Goal: Task Accomplishment & Management: Manage account settings

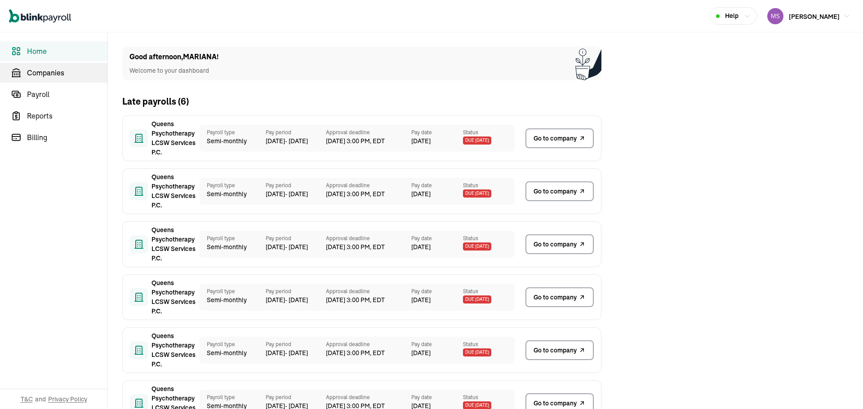
click at [58, 68] on span "Companies" at bounding box center [67, 72] width 80 height 11
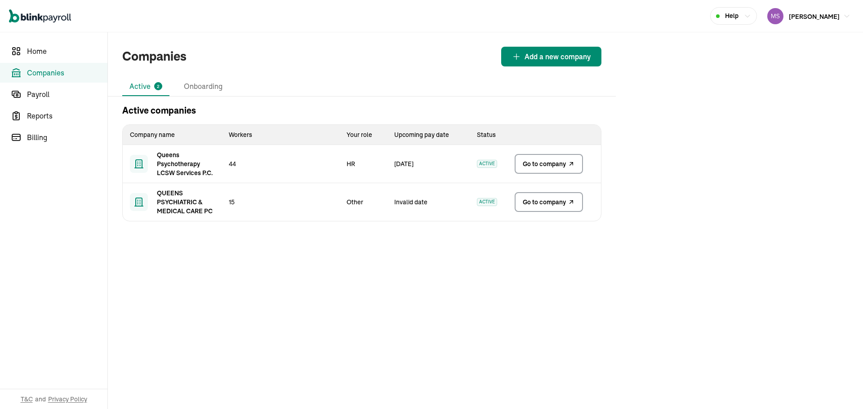
click at [544, 172] on link "Go to company" at bounding box center [548, 164] width 68 height 20
click at [571, 204] on icon at bounding box center [570, 202] width 7 height 11
click at [523, 168] on span "Go to company" at bounding box center [543, 163] width 43 height 9
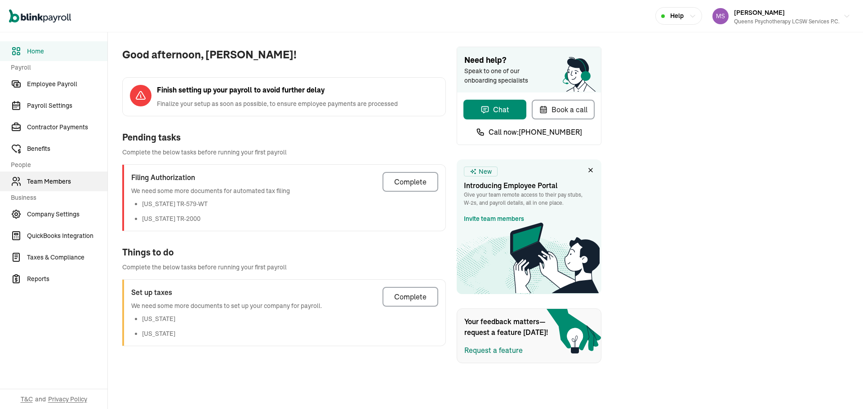
click at [57, 184] on span "Team Members" at bounding box center [67, 181] width 80 height 9
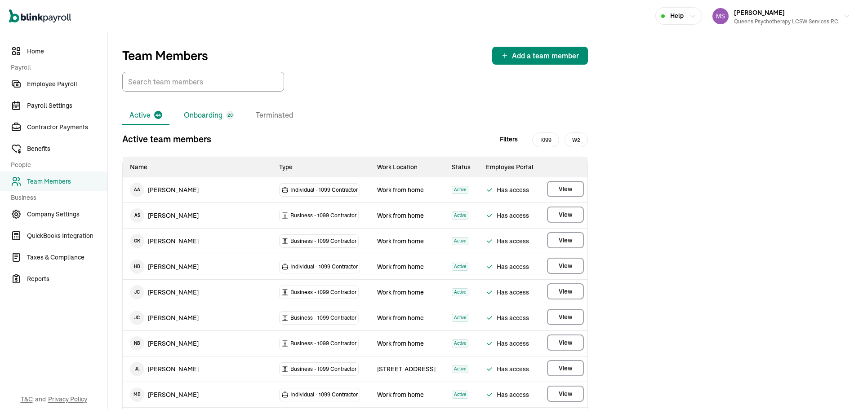
click at [199, 112] on li "Onboarding 20" at bounding box center [209, 115] width 65 height 19
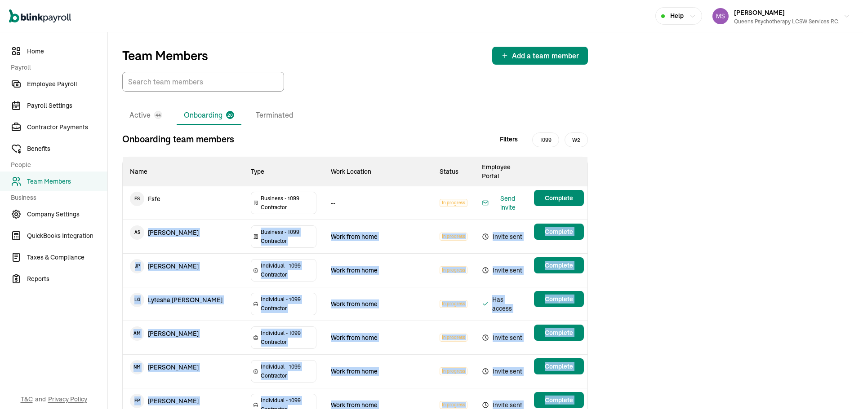
drag, startPoint x: 199, startPoint y: 374, endPoint x: 146, endPoint y: 220, distance: 163.1
copy tbody "Anna Shuster Business - 1099 Contractor Work from home In progress Invite sent …"
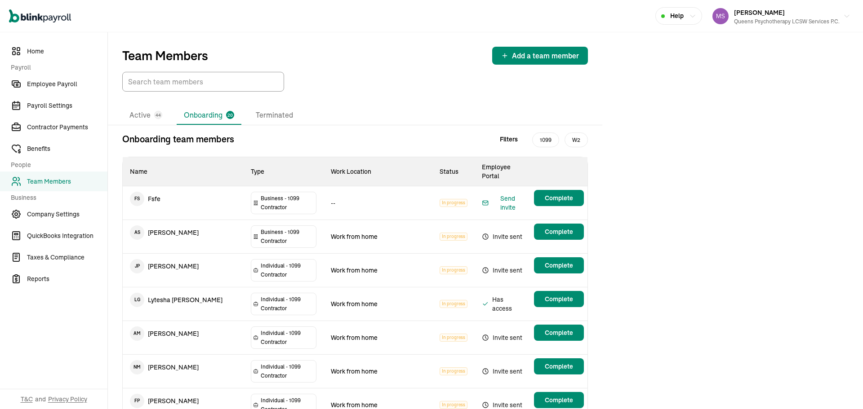
click at [127, 220] on td "A S Anna Shuster" at bounding box center [183, 232] width 121 height 25
copy span "A S"
drag, startPoint x: 127, startPoint y: 212, endPoint x: 140, endPoint y: 212, distance: 13.5
click at [140, 220] on td "A S Anna Shuster" at bounding box center [183, 232] width 121 height 25
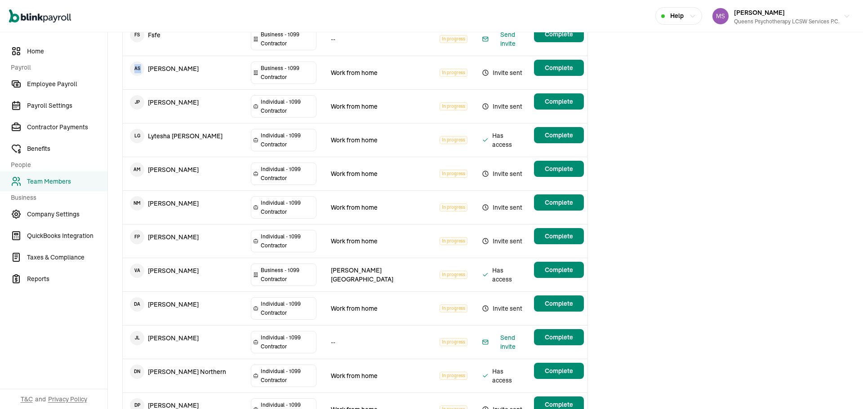
scroll to position [40, 0]
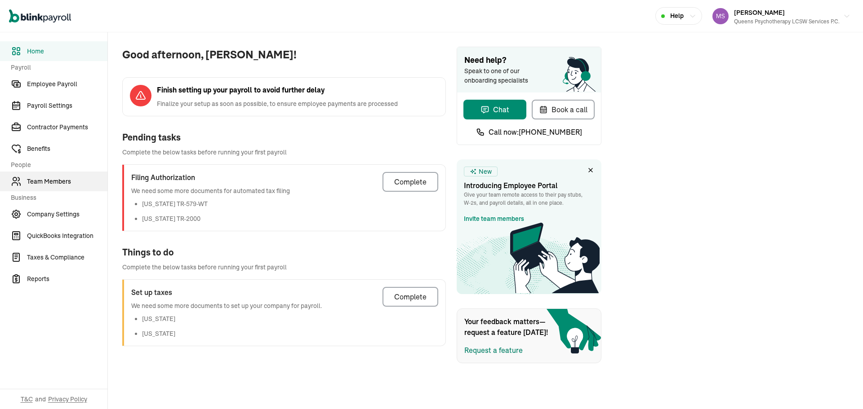
click at [57, 184] on span "Team Members" at bounding box center [67, 181] width 80 height 9
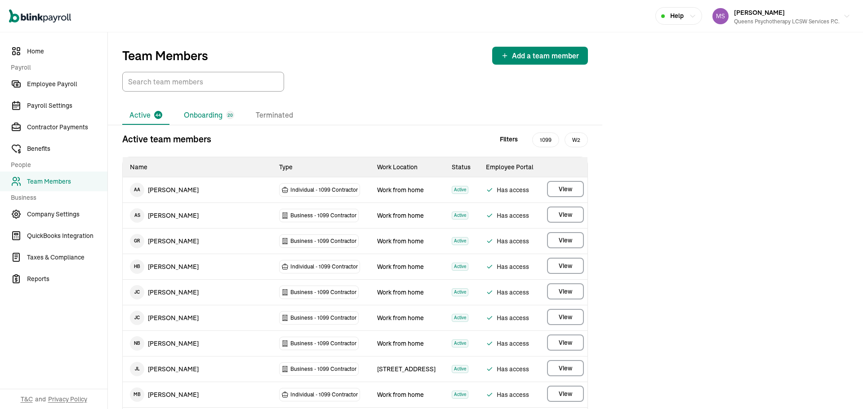
click at [199, 112] on li "Onboarding 20" at bounding box center [209, 115] width 65 height 19
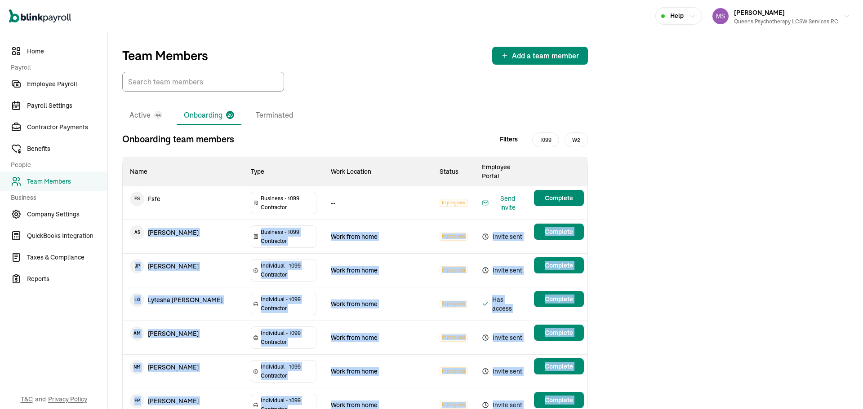
drag, startPoint x: 199, startPoint y: 374, endPoint x: 146, endPoint y: 220, distance: 163.1
copy tbody "Anna Shuster Business - 1099 Contractor Work from home In progress Invite sent …"
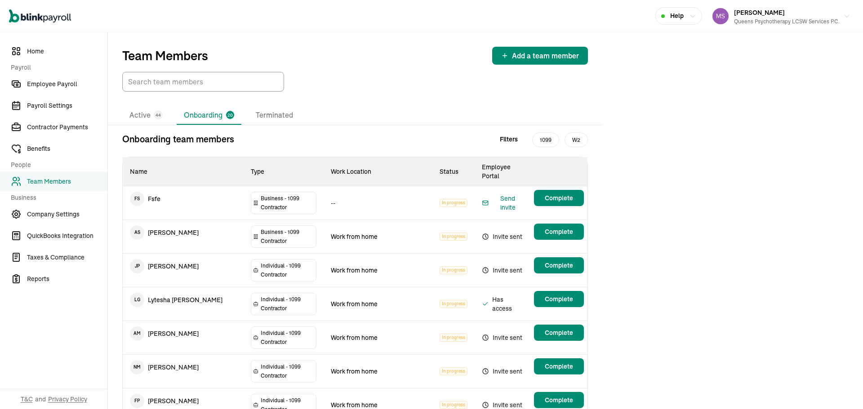
click at [127, 220] on td "A S Anna Shuster" at bounding box center [183, 232] width 121 height 25
copy span "A S"
drag, startPoint x: 127, startPoint y: 212, endPoint x: 140, endPoint y: 212, distance: 13.5
click at [140, 220] on td "A S Anna Shuster" at bounding box center [183, 232] width 121 height 25
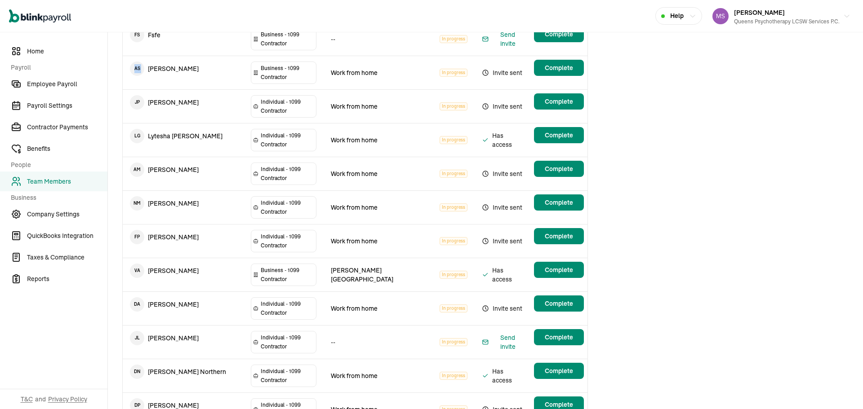
scroll to position [40, 0]
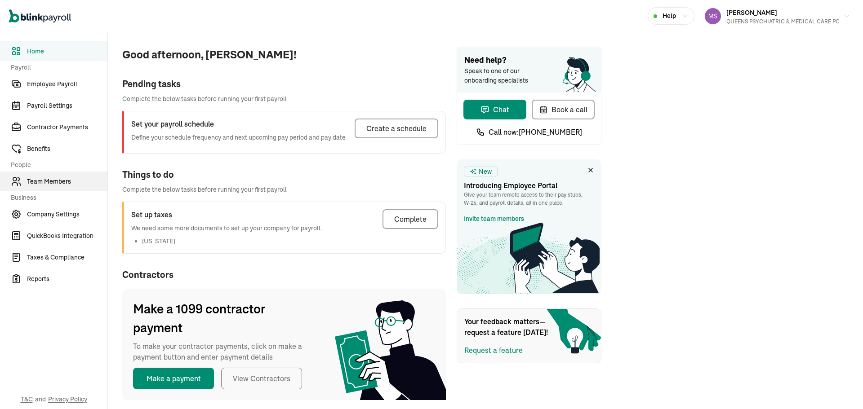
click at [42, 187] on link "Team Members" at bounding box center [53, 182] width 107 height 20
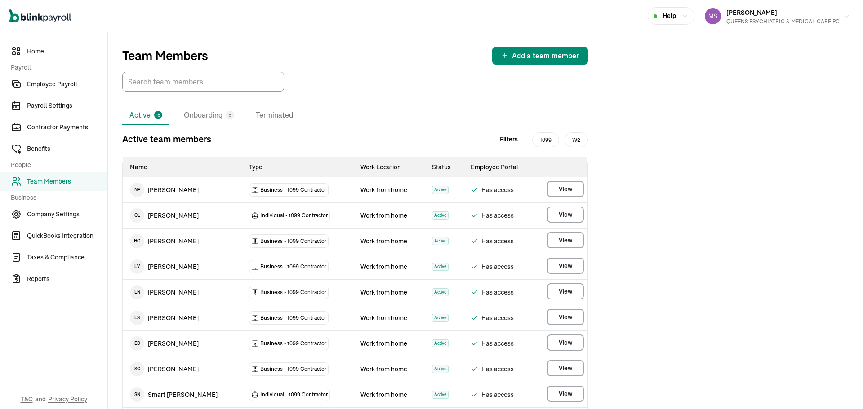
click at [775, 145] on div "Team Members Add a team member Active 15 Onboarding 5 Terminated Active team me…" at bounding box center [485, 311] width 755 height 558
click at [213, 118] on li "Onboarding 5" at bounding box center [209, 115] width 65 height 19
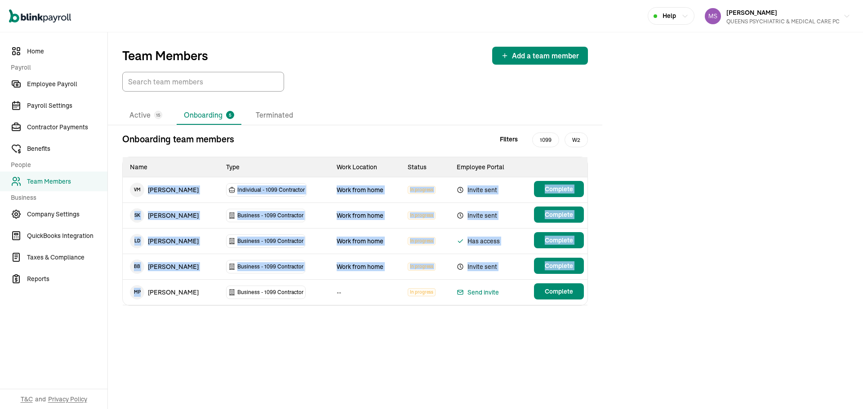
drag, startPoint x: 199, startPoint y: 292, endPoint x: 142, endPoint y: 188, distance: 119.0
click at [142, 188] on tbody "V M Vicki Martin Individual - 1099 Contractor Work from home In progress Invite…" at bounding box center [355, 241] width 465 height 128
click at [190, 288] on td "M P Marta Partyka" at bounding box center [171, 292] width 96 height 25
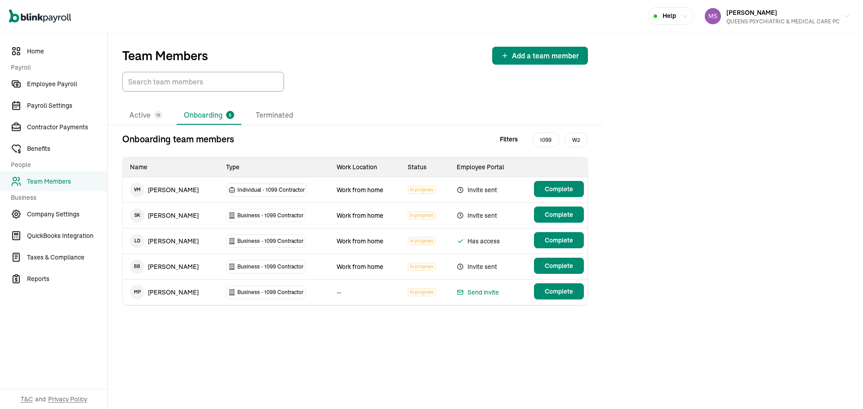
drag, startPoint x: 188, startPoint y: 294, endPoint x: 199, endPoint y: 295, distance: 11.3
click at [167, 281] on td "M P Marta Partyka" at bounding box center [171, 292] width 96 height 25
click at [199, 295] on td "M P Marta Partyka" at bounding box center [171, 292] width 96 height 25
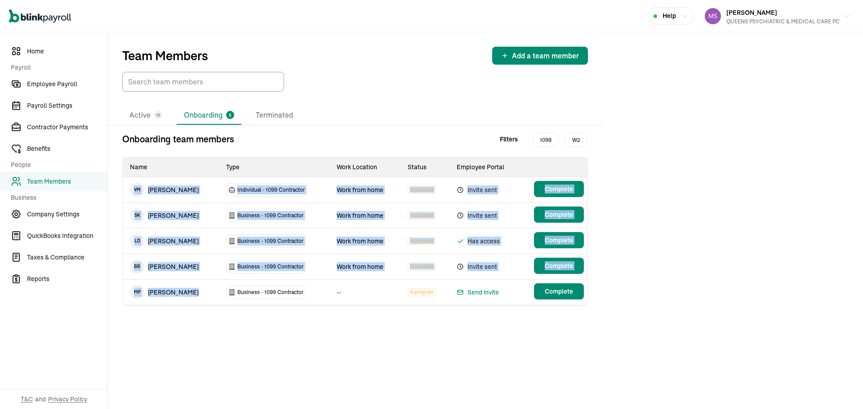
copy tbody "V M Vicki Martin Individual - 1099 Contractor Work from home In progress Invite…"
drag, startPoint x: 186, startPoint y: 291, endPoint x: 133, endPoint y: 189, distance: 115.1
click at [133, 189] on tbody "V M Vicki Martin Individual - 1099 Contractor Work from home In progress Invite…" at bounding box center [355, 241] width 465 height 128
click at [715, 221] on div "Team Members Add a team member Active 15 Onboarding 5 Terminated Onboarding tea…" at bounding box center [485, 220] width 755 height 377
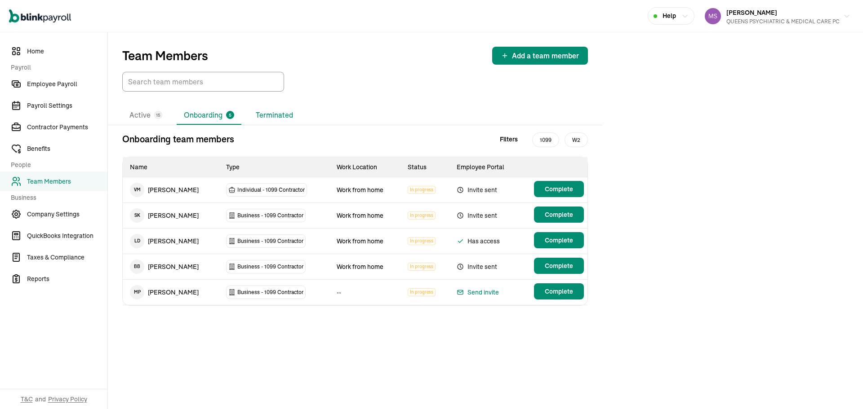
click at [273, 119] on li "Terminated" at bounding box center [274, 115] width 52 height 19
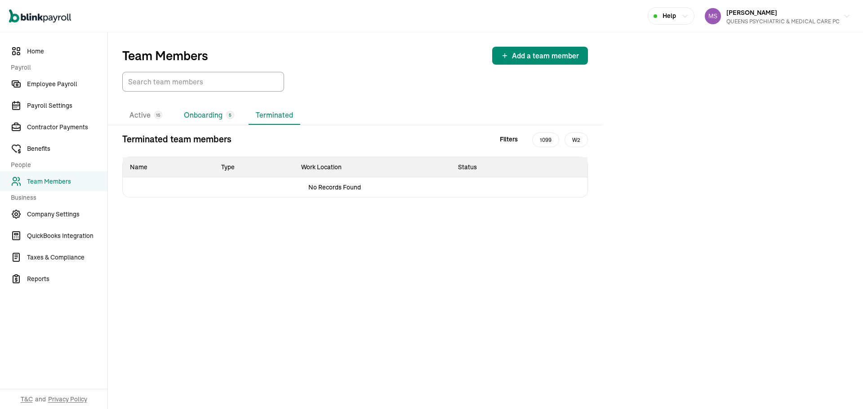
click at [220, 122] on li "Onboarding 5" at bounding box center [209, 115] width 65 height 19
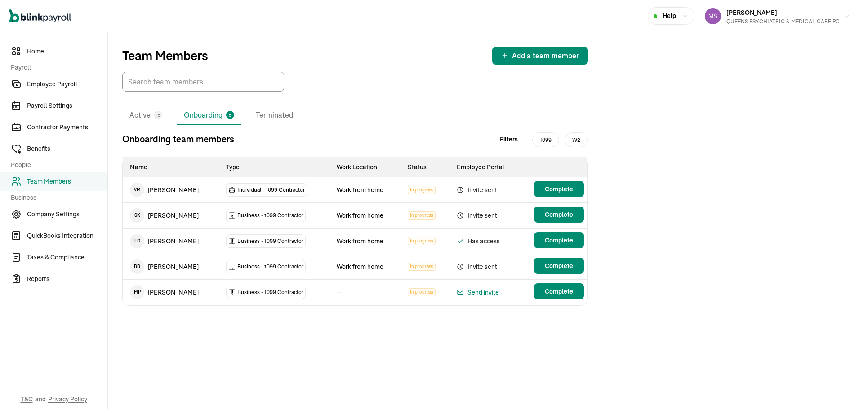
click at [140, 190] on span "V M" at bounding box center [137, 190] width 14 height 14
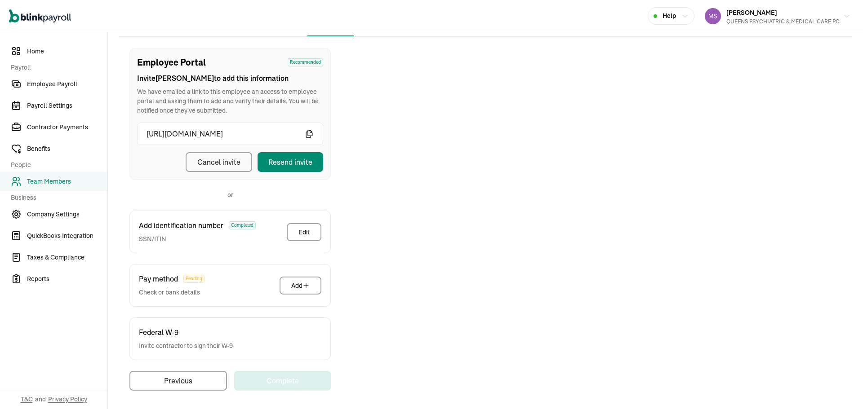
scroll to position [90, 0]
click at [217, 162] on div "Cancel invite" at bounding box center [218, 160] width 43 height 11
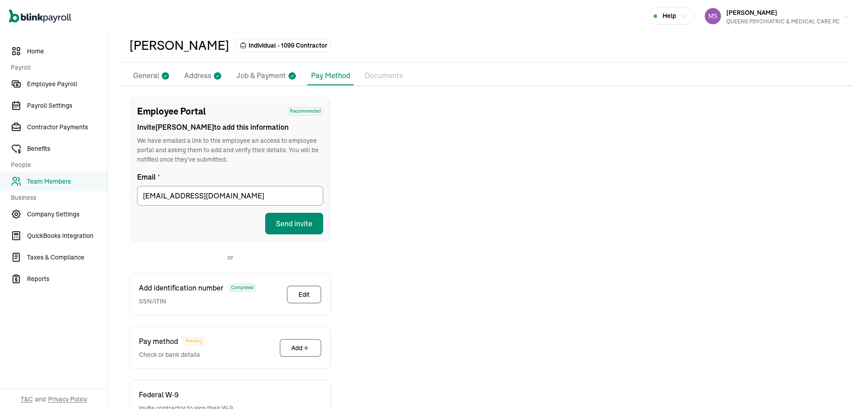
scroll to position [0, 0]
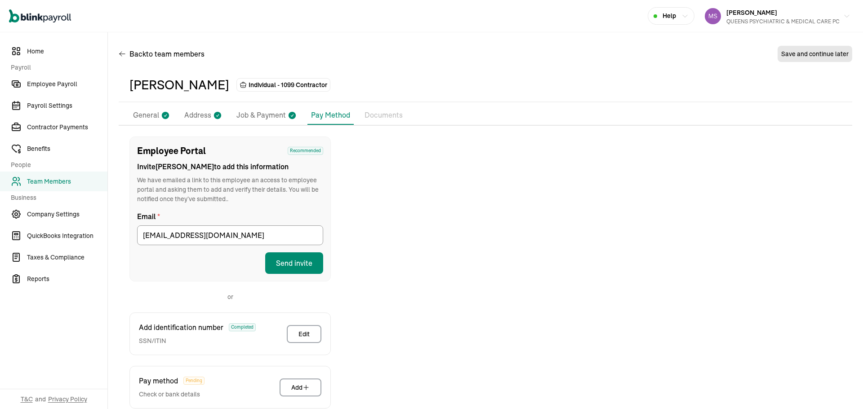
click at [258, 118] on p "Job & Payment" at bounding box center [260, 116] width 49 height 12
select select "Works from home"
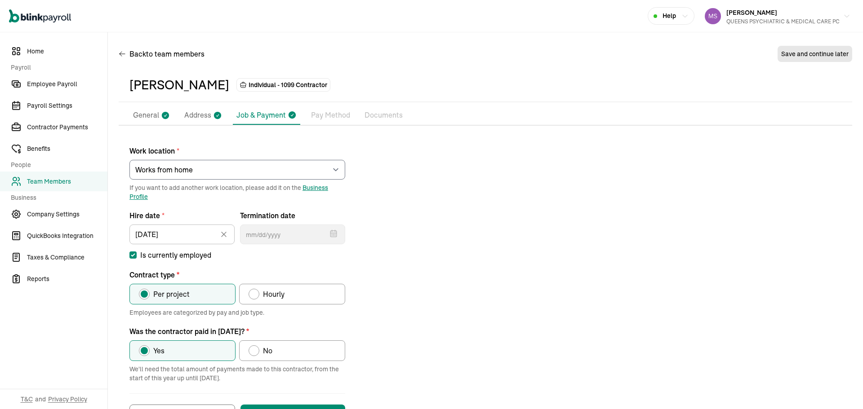
click at [139, 109] on li "General" at bounding box center [151, 115] width 44 height 19
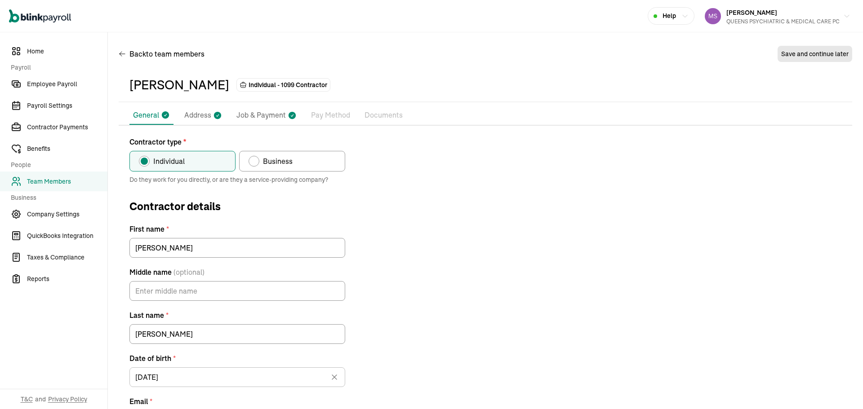
click at [385, 115] on p "Documents" at bounding box center [383, 116] width 38 height 12
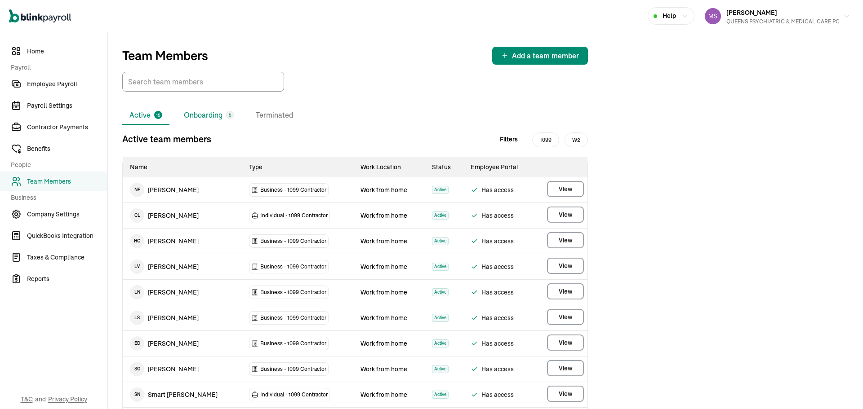
click at [191, 112] on li "Onboarding 5" at bounding box center [209, 115] width 65 height 19
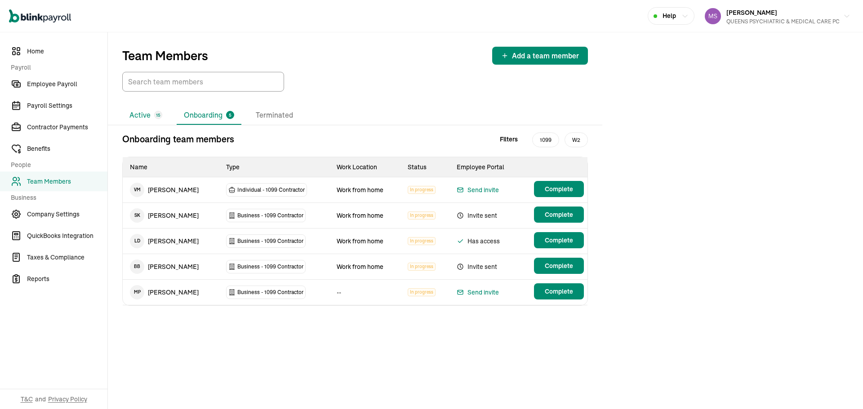
click at [157, 116] on span "15" at bounding box center [158, 115] width 4 height 7
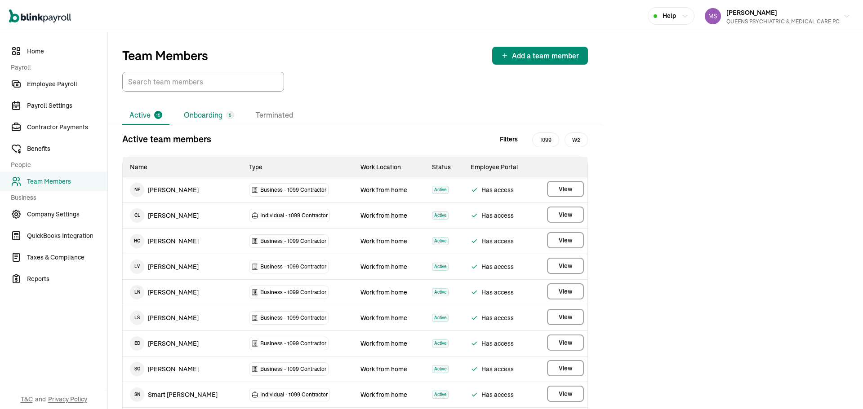
drag, startPoint x: 205, startPoint y: 112, endPoint x: 505, endPoint y: 90, distance: 300.5
click at [206, 112] on li "Onboarding 5" at bounding box center [209, 115] width 65 height 19
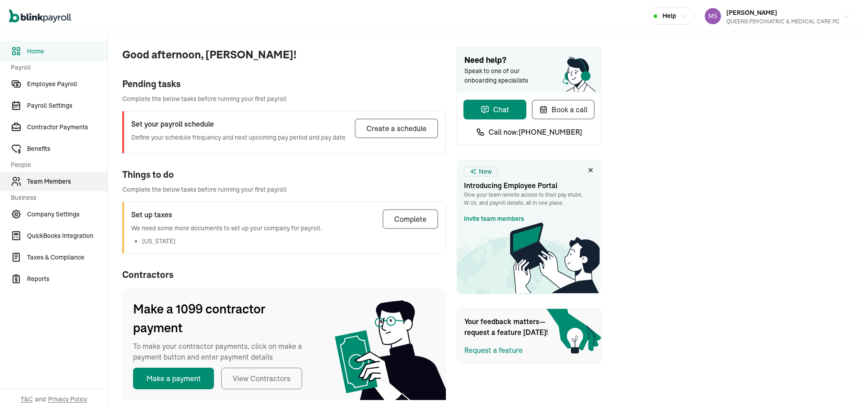
click at [42, 187] on link "Team Members" at bounding box center [53, 182] width 107 height 20
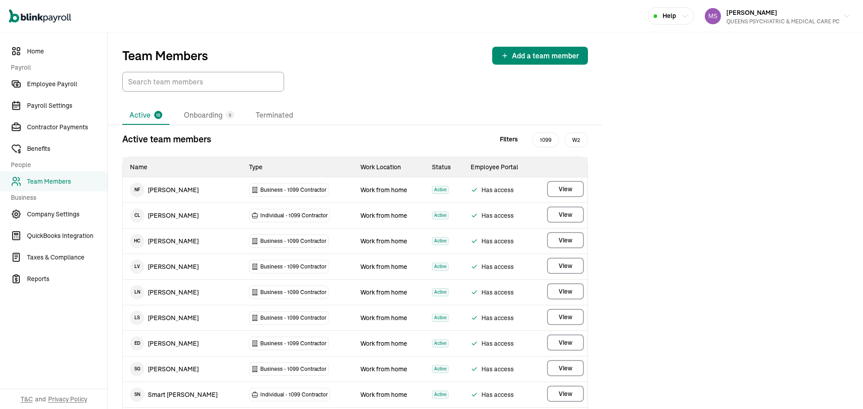
click at [775, 145] on div "Team Members Add a team member Active 15 Onboarding 5 Terminated Active team me…" at bounding box center [485, 311] width 755 height 558
click at [213, 118] on li "Onboarding 5" at bounding box center [209, 115] width 65 height 19
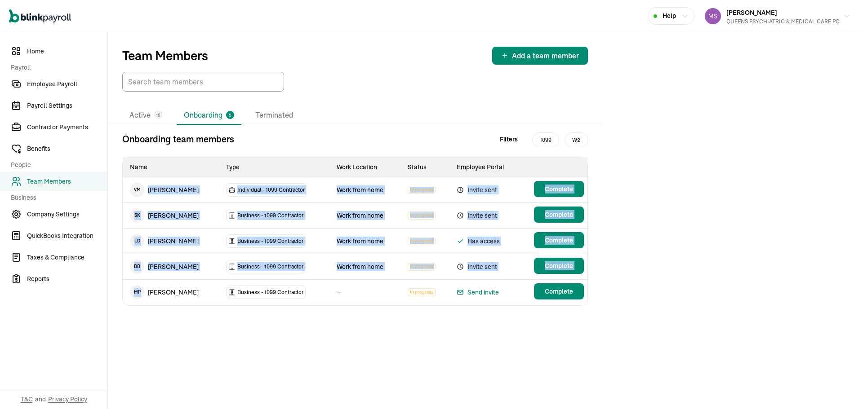
drag, startPoint x: 199, startPoint y: 292, endPoint x: 142, endPoint y: 188, distance: 119.0
click at [142, 188] on tbody "V M Vicki Martin Individual - 1099 Contractor Work from home In progress Invite…" at bounding box center [355, 241] width 465 height 128
click at [190, 288] on td "M P Marta Partyka" at bounding box center [171, 292] width 96 height 25
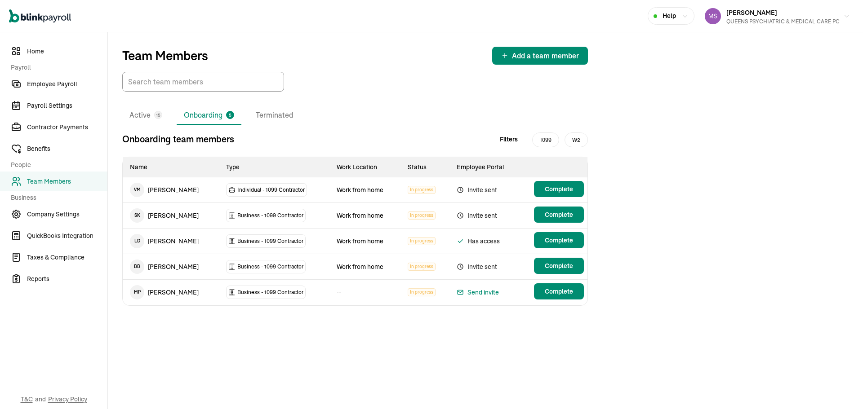
drag, startPoint x: 188, startPoint y: 294, endPoint x: 199, endPoint y: 295, distance: 11.3
click at [167, 281] on td "M P Marta Partyka" at bounding box center [171, 292] width 96 height 25
click at [199, 295] on td "M P Marta Partyka" at bounding box center [171, 292] width 96 height 25
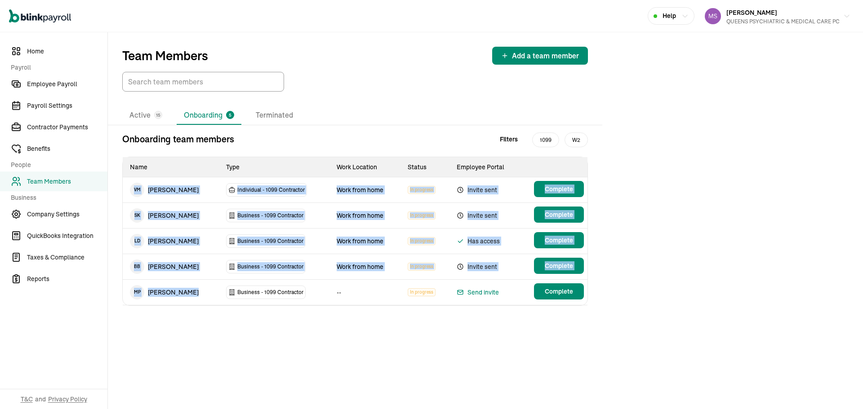
copy tbody "V M Vicki Martin Individual - 1099 Contractor Work from home In progress Invite…"
drag, startPoint x: 186, startPoint y: 291, endPoint x: 133, endPoint y: 189, distance: 115.1
click at [133, 189] on tbody "V M Vicki Martin Individual - 1099 Contractor Work from home In progress Invite…" at bounding box center [355, 241] width 465 height 128
click at [715, 221] on div "Team Members Add a team member Active 15 Onboarding 5 Terminated Onboarding tea…" at bounding box center [485, 220] width 755 height 377
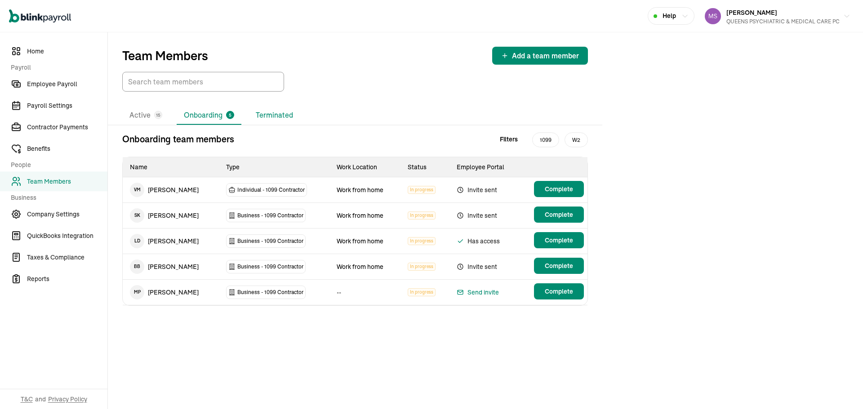
click at [273, 119] on li "Terminated" at bounding box center [274, 115] width 52 height 19
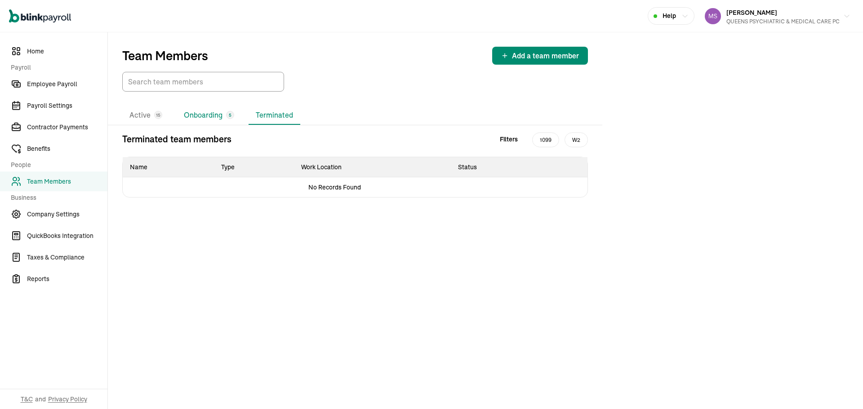
click at [220, 122] on li "Onboarding 5" at bounding box center [209, 115] width 65 height 19
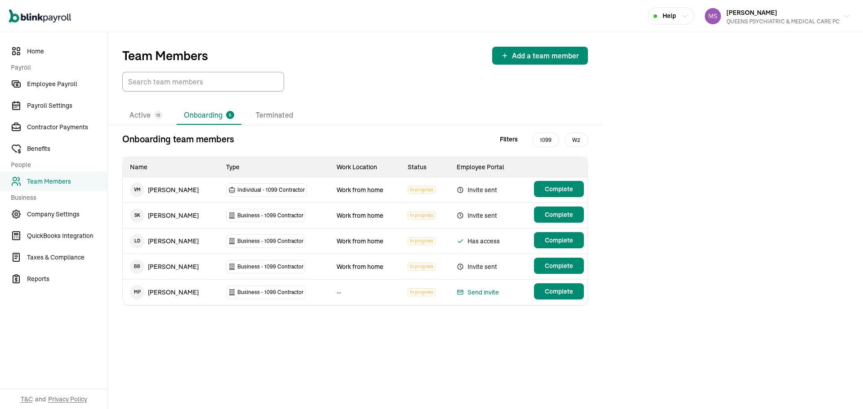
click at [140, 190] on span "V M" at bounding box center [137, 190] width 14 height 14
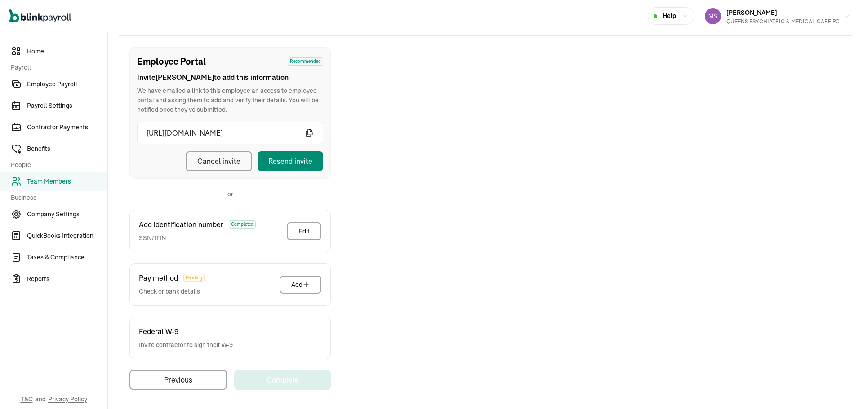
scroll to position [90, 0]
click at [217, 162] on div "Cancel invite" at bounding box center [218, 160] width 43 height 11
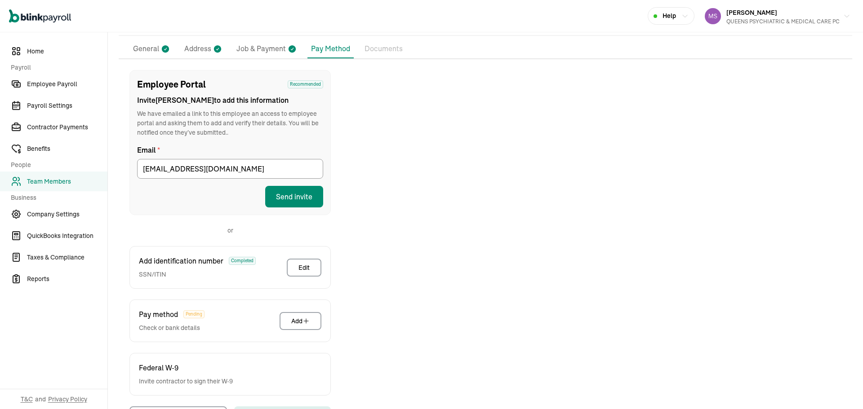
scroll to position [0, 0]
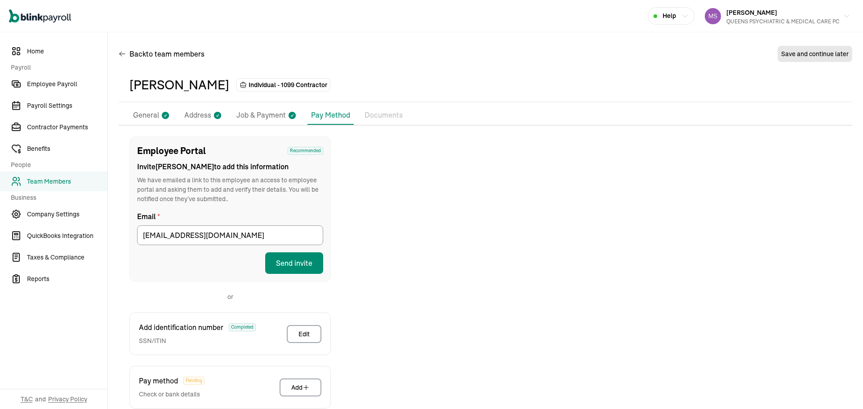
click at [258, 118] on p "Job & Payment" at bounding box center [260, 116] width 49 height 12
select select "Works from home"
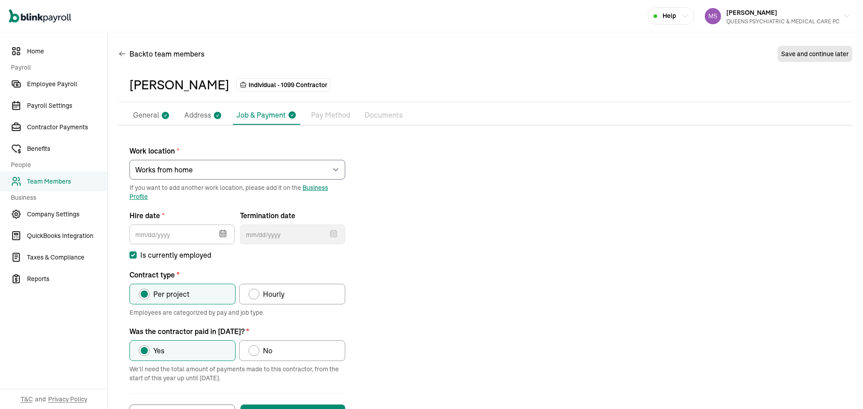
type input "01/01/2024"
click at [139, 109] on li "General" at bounding box center [151, 115] width 44 height 19
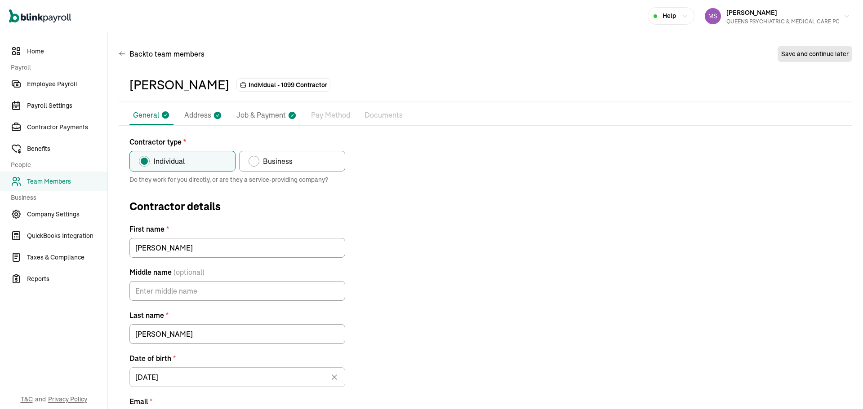
click at [385, 115] on p "Documents" at bounding box center [383, 116] width 38 height 12
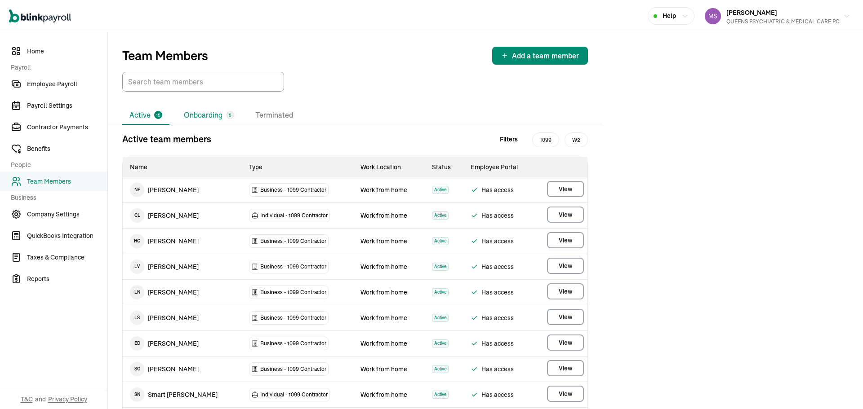
click at [191, 112] on li "Onboarding 5" at bounding box center [209, 115] width 65 height 19
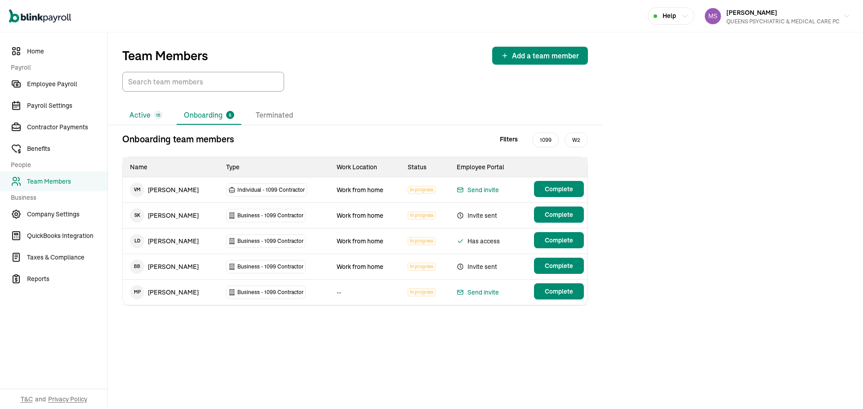
click at [157, 116] on span "15" at bounding box center [158, 115] width 4 height 7
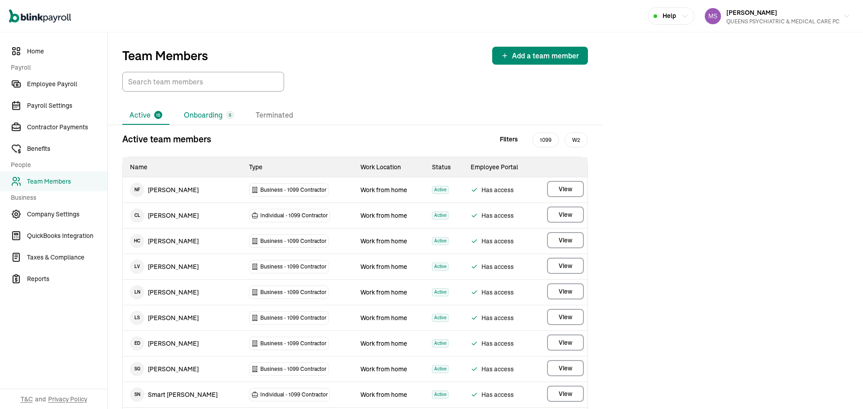
drag, startPoint x: 205, startPoint y: 112, endPoint x: 505, endPoint y: 90, distance: 300.5
click at [206, 112] on li "Onboarding 5" at bounding box center [209, 115] width 65 height 19
